Goal: Navigation & Orientation: Find specific page/section

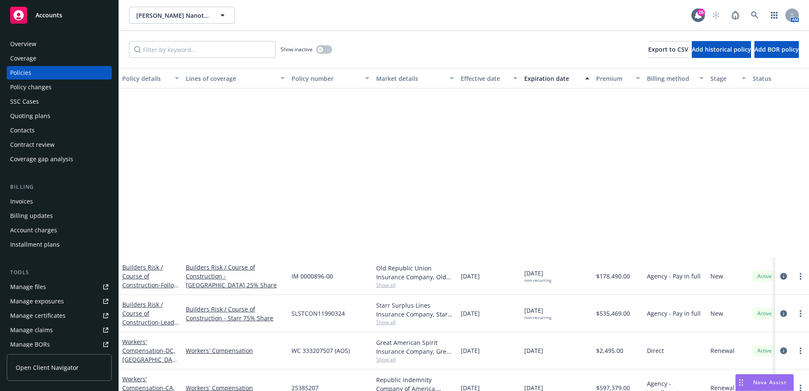
scroll to position [212, 0]
